Goal: Task Accomplishment & Management: Manage account settings

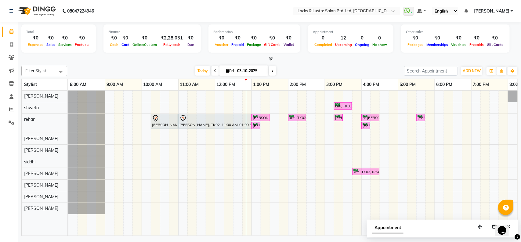
scroll to position [0, 142]
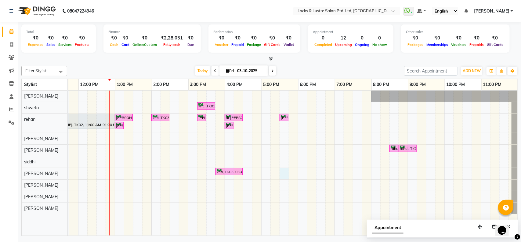
click at [275, 174] on div "kriti, TK03, 03:15 PM-03:45 PM, PROMO 199 - Gel Polish [PERSON_NAME], TK02, 10:…" at bounding box center [225, 162] width 586 height 145
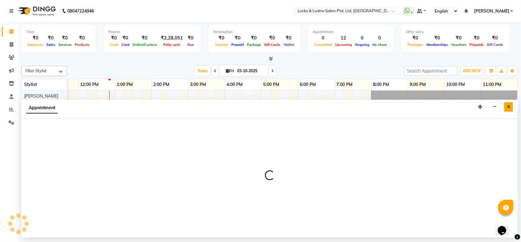
click at [511, 106] on button "Close" at bounding box center [509, 106] width 9 height 9
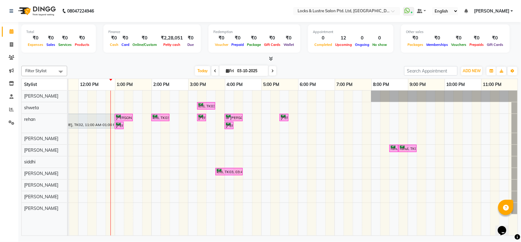
click at [279, 197] on div "kriti, TK03, 03:15 PM-03:45 PM, PROMO 199 - Gel Polish [PERSON_NAME], TK02, 10:…" at bounding box center [225, 162] width 586 height 145
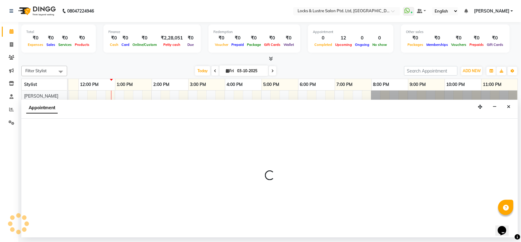
select select "90379"
select select "1050"
select select "tentative"
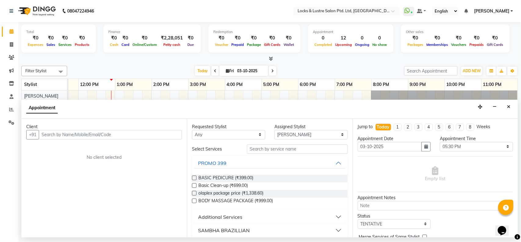
click at [94, 130] on input "text" at bounding box center [110, 134] width 143 height 9
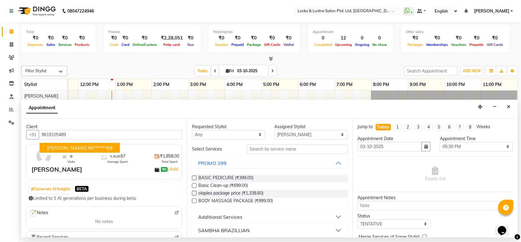
type input "9619105489"
click at [275, 151] on input "text" at bounding box center [297, 148] width 101 height 9
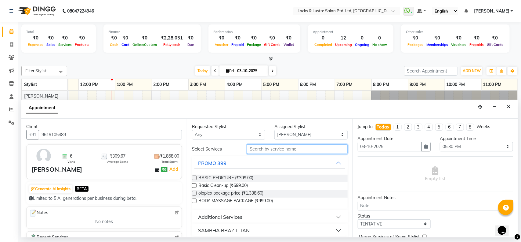
click at [258, 150] on input "text" at bounding box center [297, 148] width 101 height 9
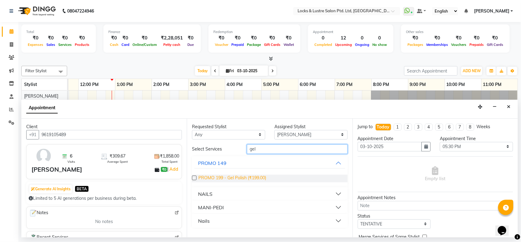
type input "gel"
click at [229, 176] on span "PROMO 199 - Gel Polish (₹199.00)" at bounding box center [233, 178] width 68 height 8
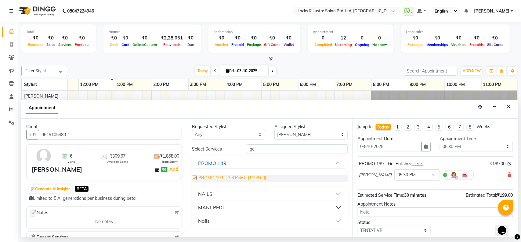
checkbox input "false"
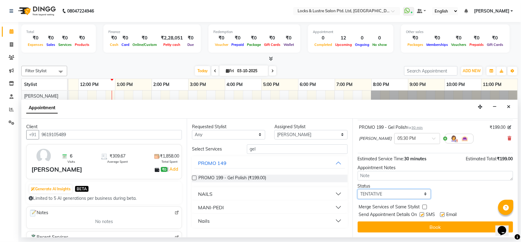
click at [393, 191] on select "Select TENTATIVE CONFIRM CHECK-IN UPCOMING" at bounding box center [394, 193] width 73 height 9
select select "confirm booking"
click at [358, 189] on select "Select TENTATIVE CONFIRM CHECK-IN UPCOMING" at bounding box center [394, 193] width 73 height 9
click at [392, 220] on div "Jump to [DATE] 1 2 3 4 5 6 7 8 Weeks Appointment Date [DATE] Appointment Time S…" at bounding box center [436, 177] width 166 height 118
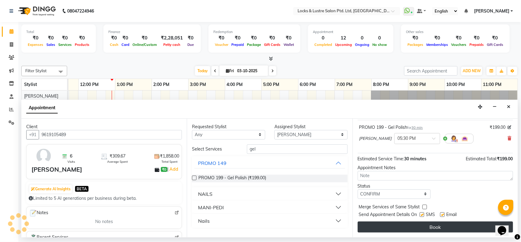
click at [392, 221] on button "Book" at bounding box center [435, 226] width 155 height 11
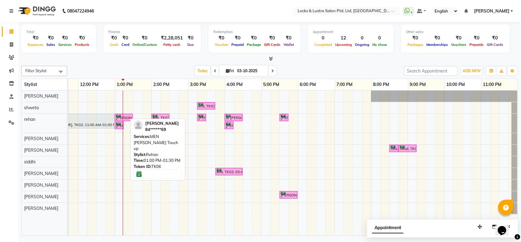
click at [123, 115] on div "[PERSON_NAME], TK06, 01:00 PM-01:30 PM, MEN [PERSON_NAME] Touch up" at bounding box center [123, 118] width 17 height 6
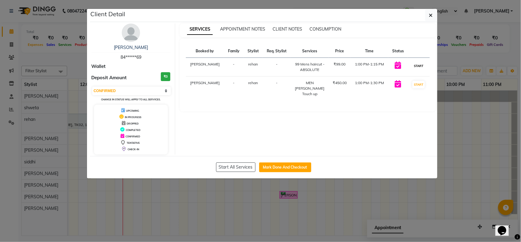
click at [413, 66] on button "START" at bounding box center [419, 66] width 13 height 8
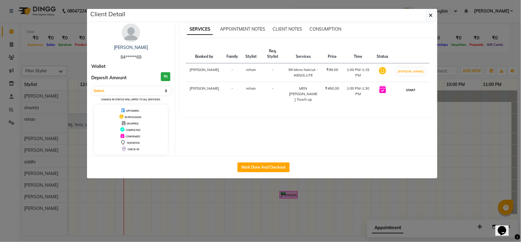
click at [414, 90] on button "START" at bounding box center [411, 90] width 13 height 8
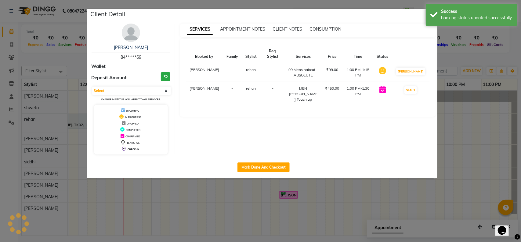
select select "1"
click at [455, 86] on ngb-modal-window "Client Detail [PERSON_NAME] 84******69 Wallet Deposit Amount ₹0 Select IN SERVI…" at bounding box center [260, 121] width 521 height 242
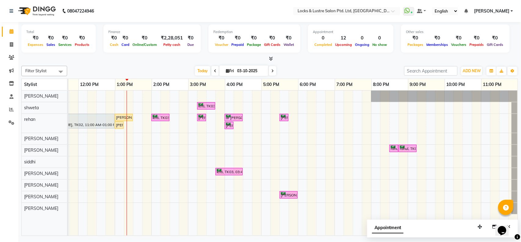
click at [388, 125] on div "kriti, TK03, 03:15 PM-03:45 PM, PROMO 199 - Gel Polish [PERSON_NAME], TK02, 10:…" at bounding box center [225, 162] width 586 height 145
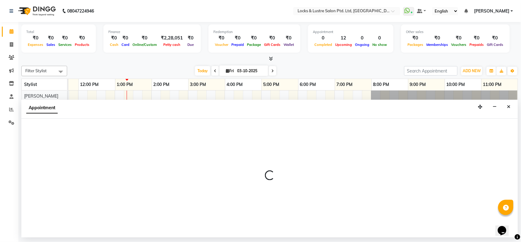
select select "62982"
select select "1230"
select select "tentative"
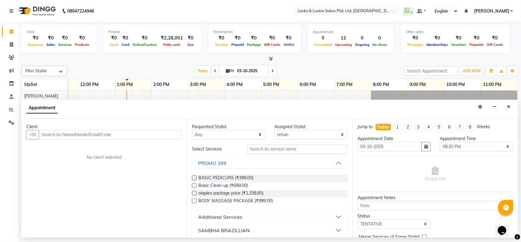
click at [111, 137] on input "text" at bounding box center [110, 134] width 143 height 9
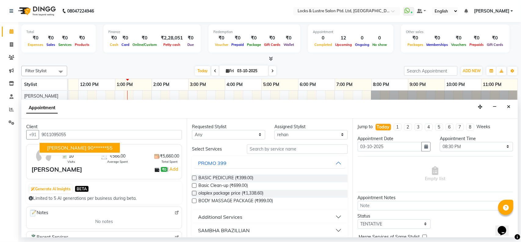
click at [95, 146] on ngb-highlight "90******55" at bounding box center [100, 147] width 25 height 6
type input "90******55"
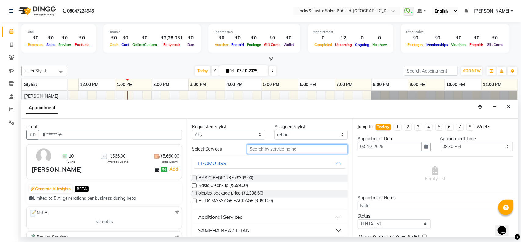
click at [272, 153] on input "text" at bounding box center [297, 148] width 101 height 9
click at [272, 152] on input "text" at bounding box center [297, 148] width 101 height 9
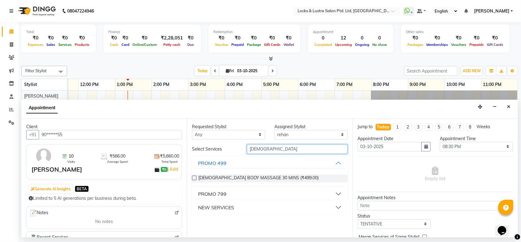
click at [280, 149] on input "[DEMOGRAPHIC_DATA]" at bounding box center [297, 148] width 101 height 9
type input "m"
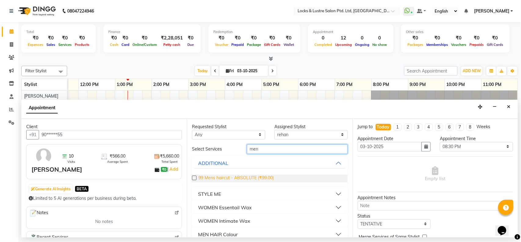
type input "men"
click at [254, 176] on span "99 Mens haircut - ABSOLUTE (₹99.00)" at bounding box center [236, 178] width 75 height 8
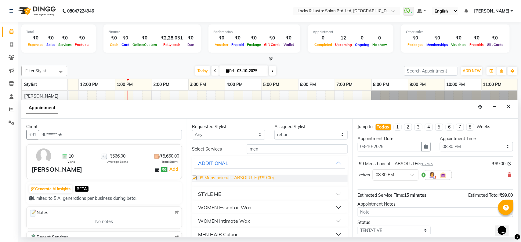
checkbox input "false"
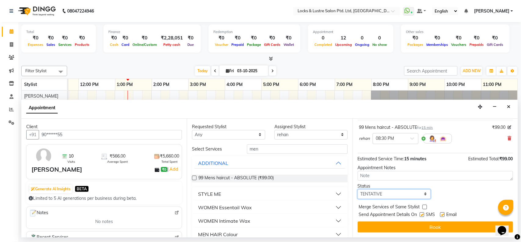
click at [406, 195] on select "Select TENTATIVE CONFIRM CHECK-IN UPCOMING" at bounding box center [394, 193] width 73 height 9
select select "confirm booking"
click at [358, 189] on select "Select TENTATIVE CONFIRM CHECK-IN UPCOMING" at bounding box center [394, 193] width 73 height 9
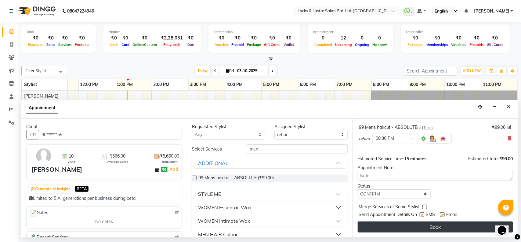
click at [413, 227] on button "Book" at bounding box center [435, 226] width 155 height 11
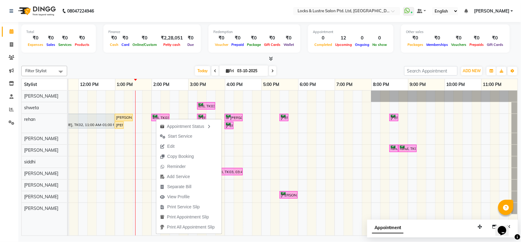
click at [156, 118] on div "Appointment Status Start Service Edit Copy Booking Reminder Add Service Separat…" at bounding box center [189, 175] width 66 height 115
click at [123, 118] on div "[PERSON_NAME], TK06, 01:00 PM-01:30 PM, MEN [PERSON_NAME] Touch up" at bounding box center [123, 117] width 17 height 5
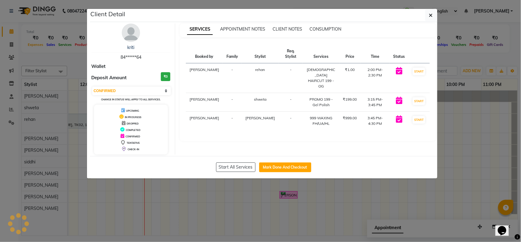
select select "1"
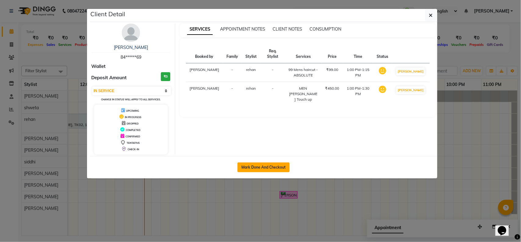
click at [257, 164] on button "Mark Done And Checkout" at bounding box center [264, 167] width 52 height 10
select select "service"
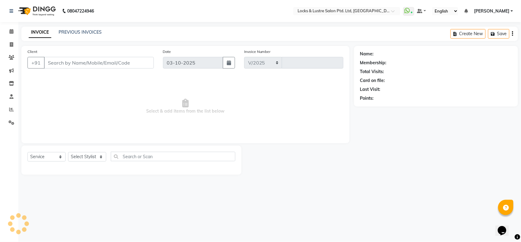
select select "5928"
type input "2176"
type input "84******69"
select select "62982"
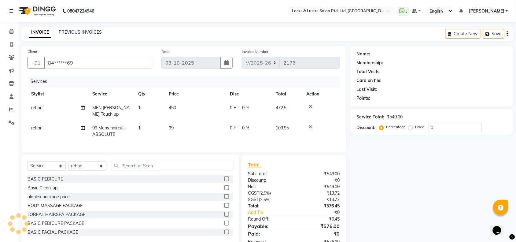
click at [36, 107] on span "rehan" at bounding box center [36, 107] width 11 height 5
select select "62982"
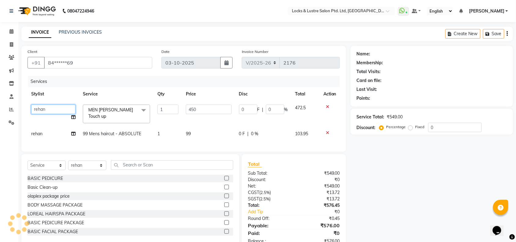
click at [46, 107] on select "[PERSON_NAME] Admin [PERSON_NAME] Ana's [PERSON_NAME] [PERSON_NAME] [PERSON_NAM…" at bounding box center [53, 108] width 44 height 9
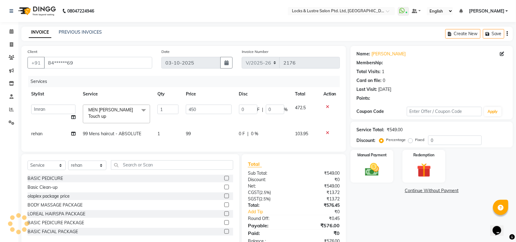
select select "42069"
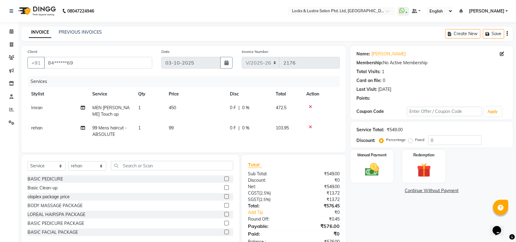
click at [43, 129] on td "rehan" at bounding box center [57, 131] width 61 height 20
select select "62982"
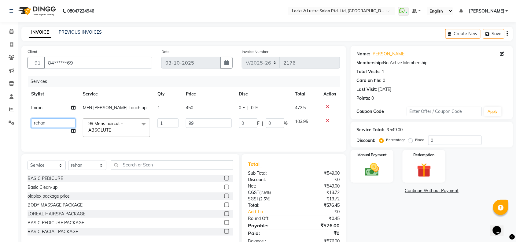
click at [48, 121] on select "[PERSON_NAME] Admin [PERSON_NAME] Ana's [PERSON_NAME] [PERSON_NAME] [PERSON_NAM…" at bounding box center [53, 122] width 44 height 9
select select "42069"
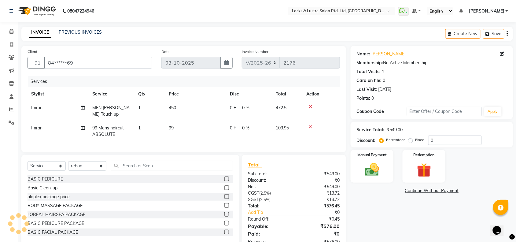
click at [53, 133] on td "Imran" at bounding box center [57, 131] width 61 height 20
select select "42069"
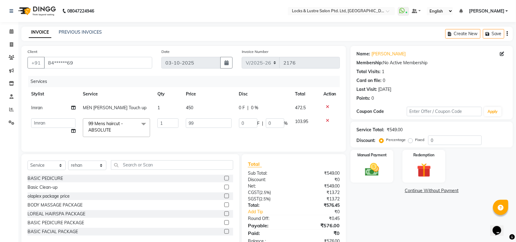
scroll to position [23, 0]
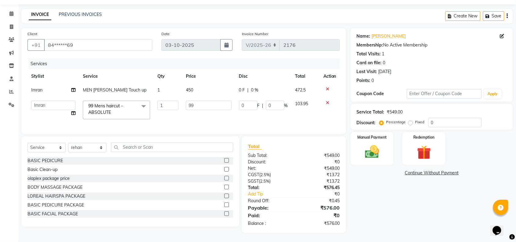
click at [207, 83] on td "450" at bounding box center [208, 90] width 53 height 14
select select "42069"
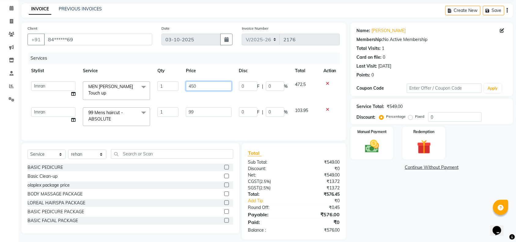
click at [207, 81] on input "450" at bounding box center [209, 85] width 46 height 9
type input "4"
type input "99"
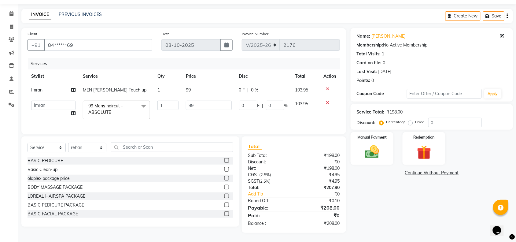
click at [220, 127] on div "Services Stylist Service Qty Price Disc Total Action Imran MEN [PERSON_NAME] To…" at bounding box center [183, 93] width 312 height 70
click at [379, 146] on img at bounding box center [372, 151] width 24 height 17
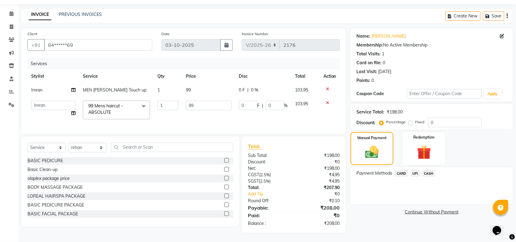
click at [428, 169] on span "CASH" at bounding box center [428, 172] width 13 height 7
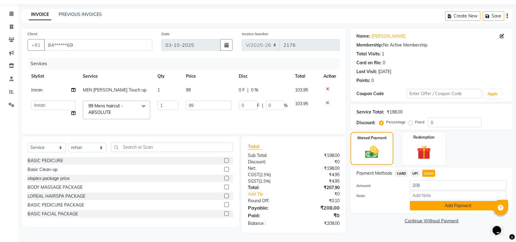
click at [458, 201] on button "Add Payment" at bounding box center [458, 205] width 97 height 9
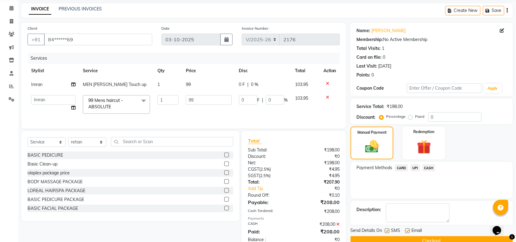
scroll to position [45, 0]
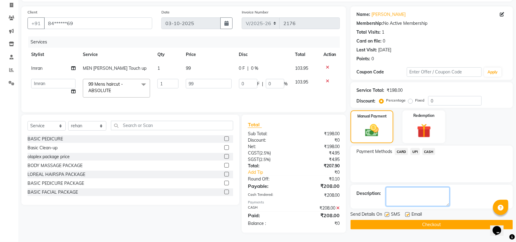
click at [441, 191] on textarea at bounding box center [418, 196] width 64 height 19
click at [419, 220] on button "Checkout" at bounding box center [431, 224] width 162 height 9
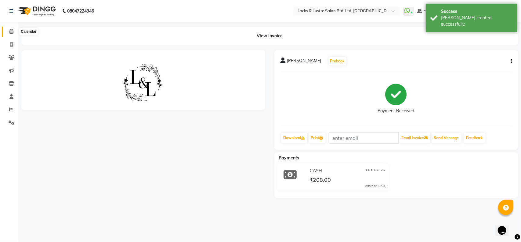
click at [8, 29] on span at bounding box center [11, 31] width 11 height 7
